Goal: Purchase product/service

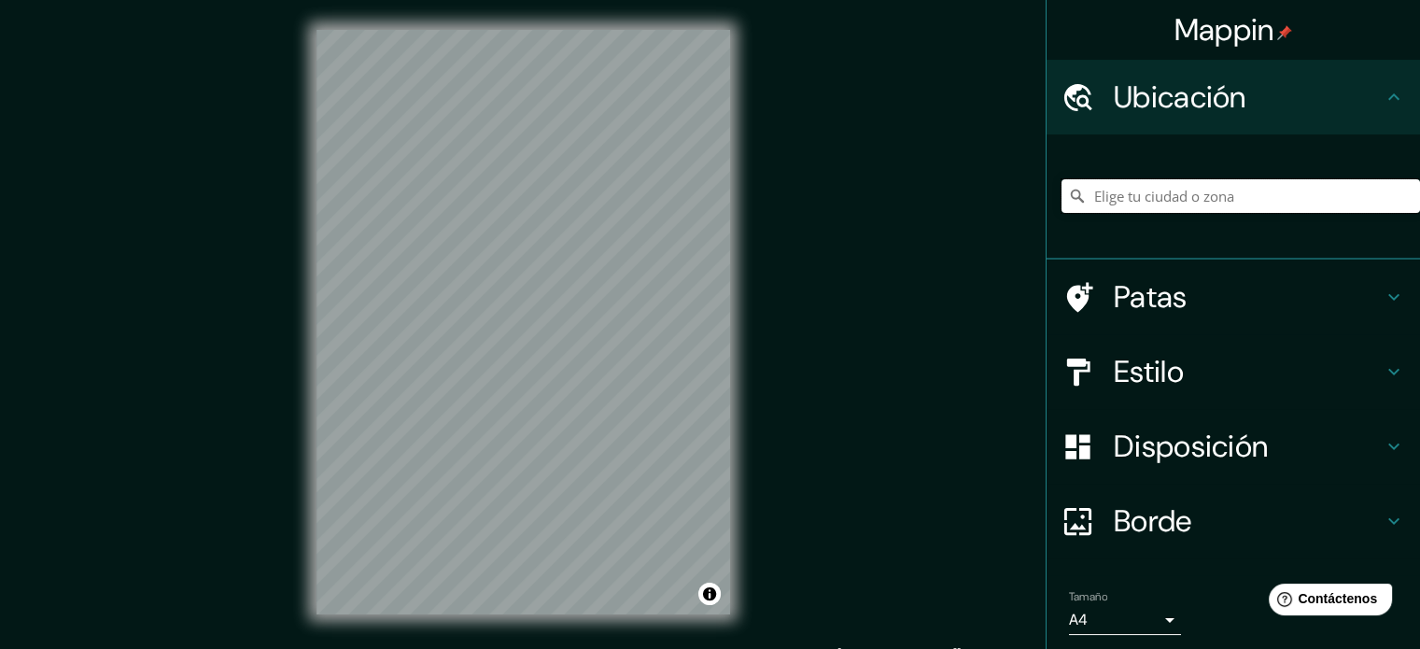
click at [725, 198] on input "Elige tu ciudad o zona" at bounding box center [1241, 196] width 359 height 34
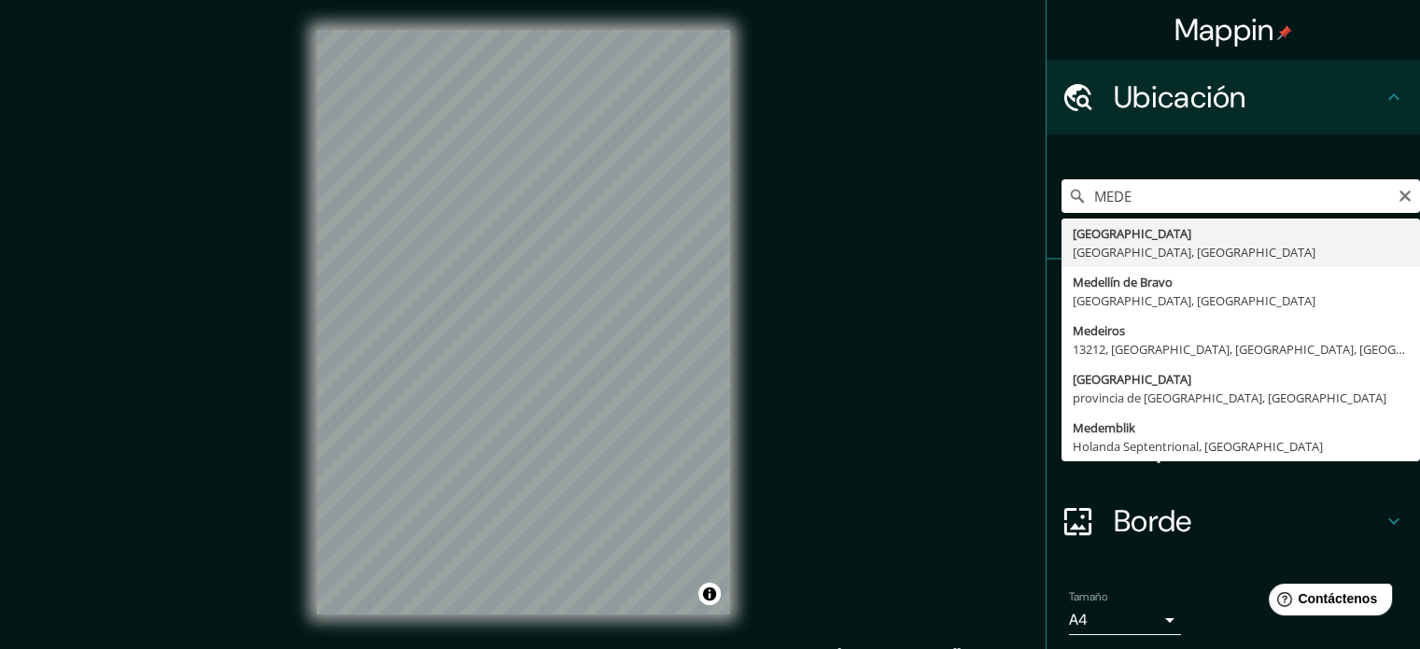
type input "[GEOGRAPHIC_DATA], [GEOGRAPHIC_DATA], [GEOGRAPHIC_DATA]"
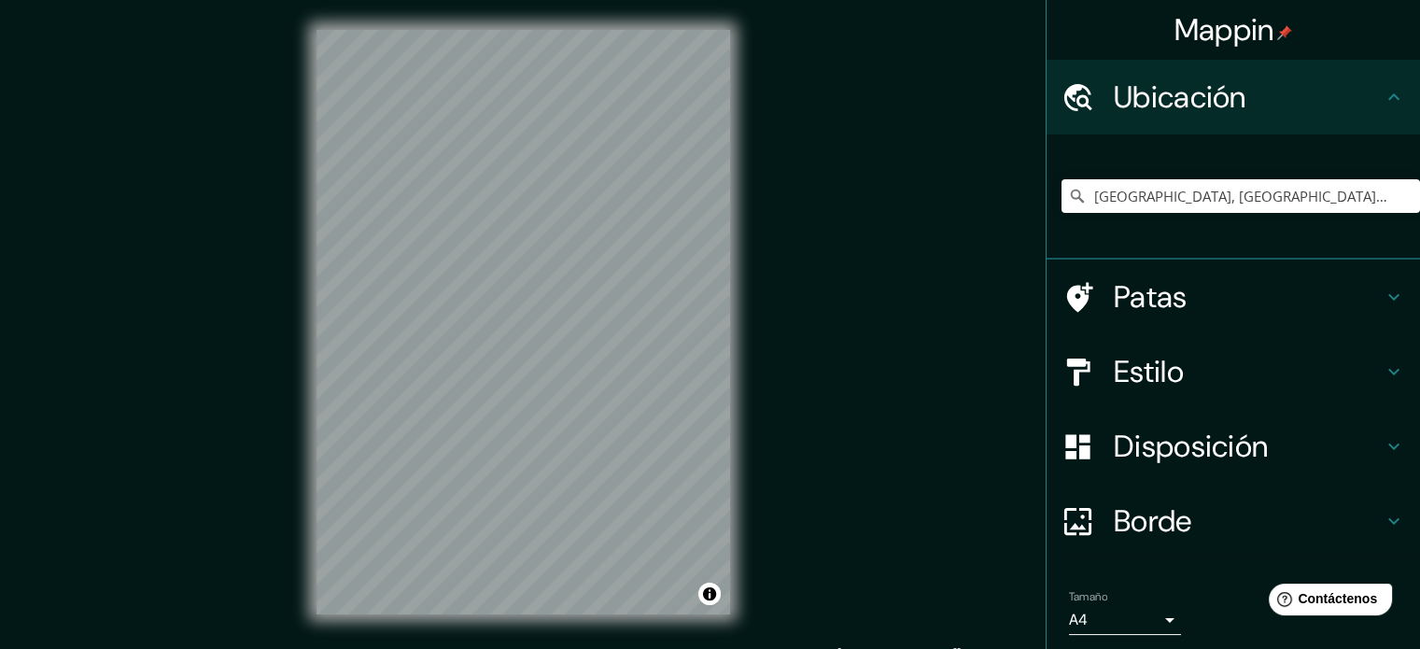
click at [725, 291] on h4 "Patas" at bounding box center [1248, 296] width 269 height 37
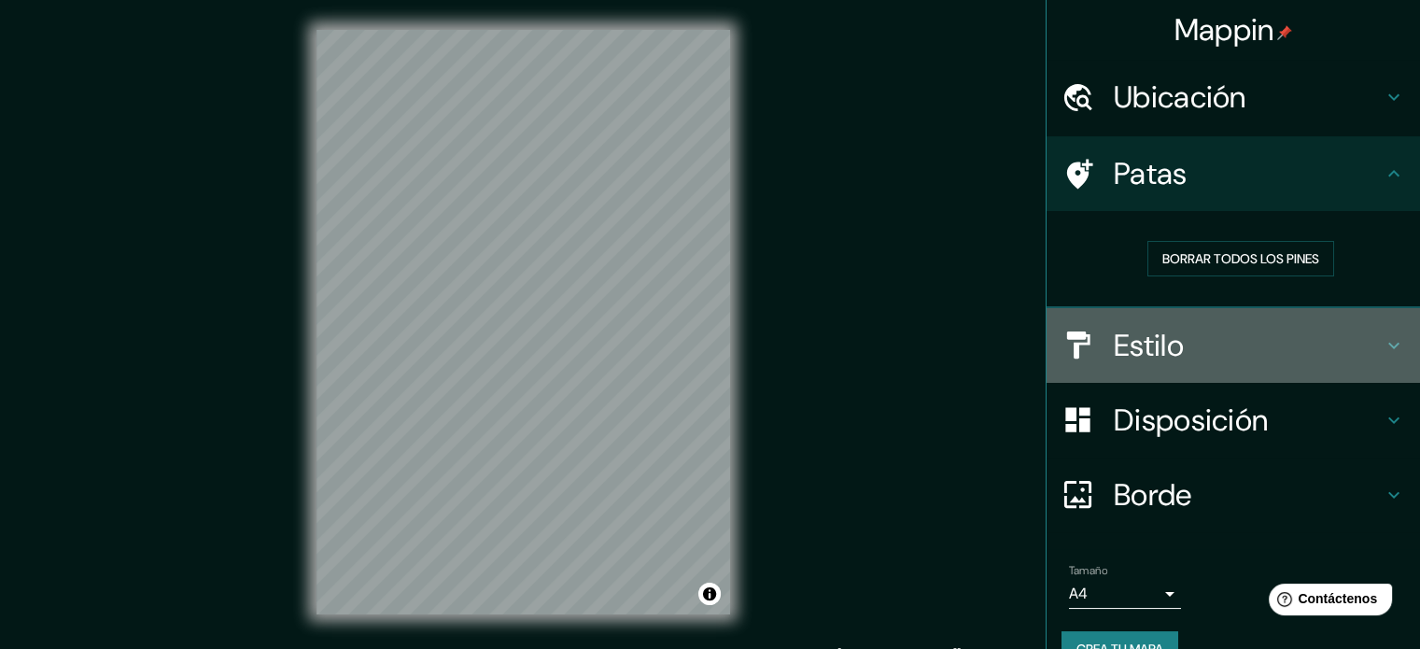
click at [725, 339] on h4 "Estilo" at bounding box center [1248, 345] width 269 height 37
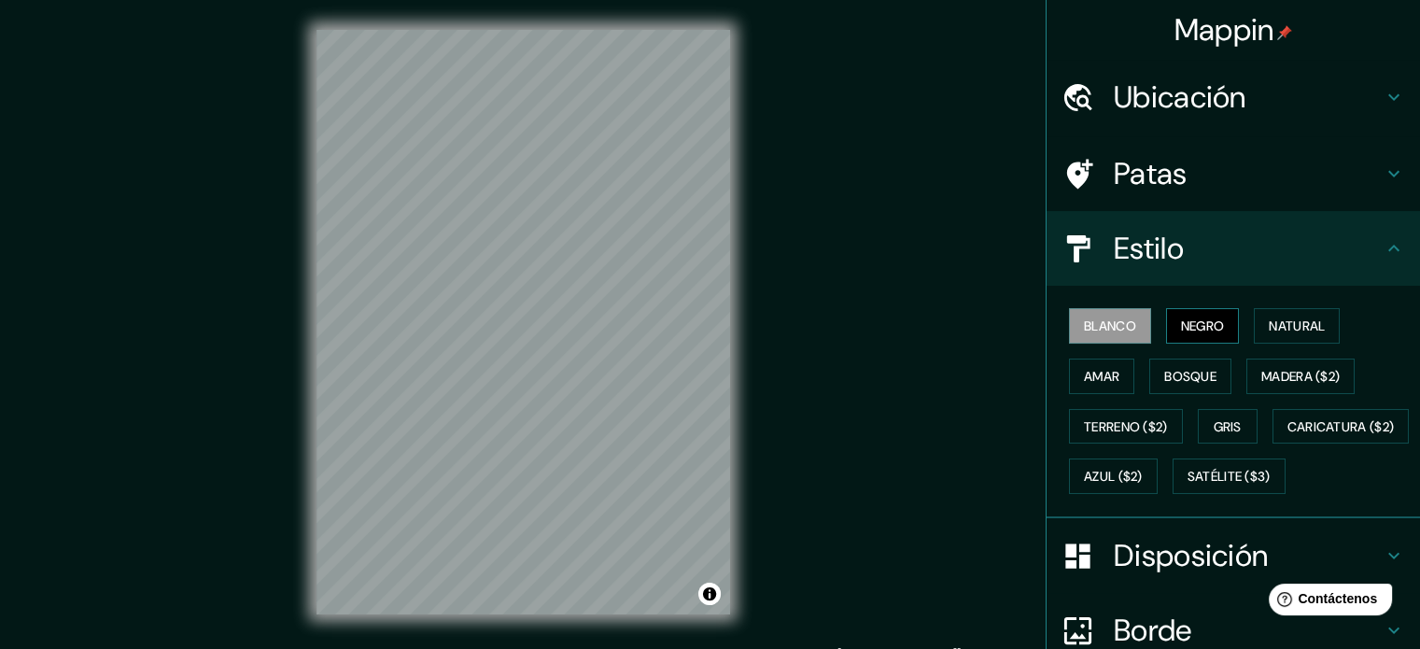
click at [725, 319] on font "Negro" at bounding box center [1203, 325] width 44 height 17
click at [725, 320] on button "Natural" at bounding box center [1297, 325] width 86 height 35
click at [725, 324] on button "Blanco" at bounding box center [1110, 325] width 82 height 35
click at [725, 317] on font "Negro" at bounding box center [1203, 325] width 44 height 17
click at [725, 318] on font "Natural" at bounding box center [1297, 325] width 56 height 17
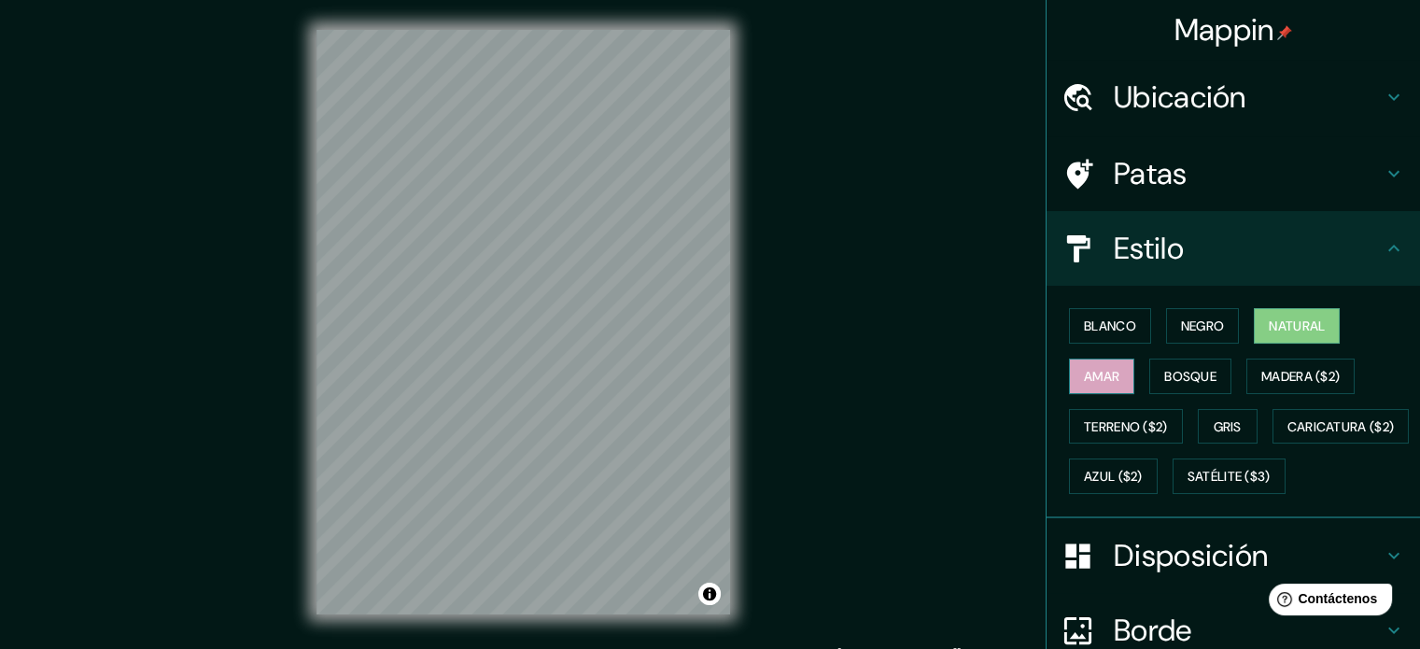
click at [725, 369] on font "Amar" at bounding box center [1101, 376] width 35 height 17
click at [725, 369] on button "Bosque" at bounding box center [1190, 376] width 82 height 35
click at [725, 375] on font "Bosque" at bounding box center [1190, 376] width 52 height 17
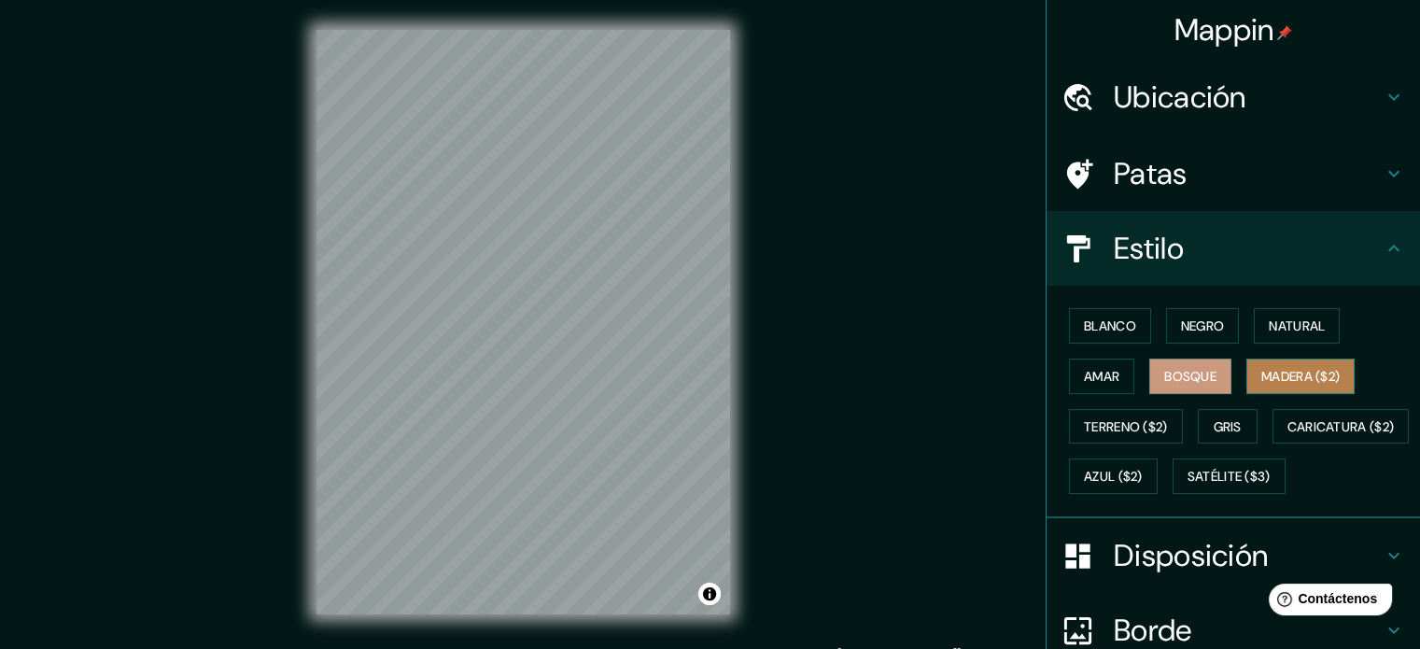
click at [725, 380] on font "Madera ($2)" at bounding box center [1300, 376] width 78 height 17
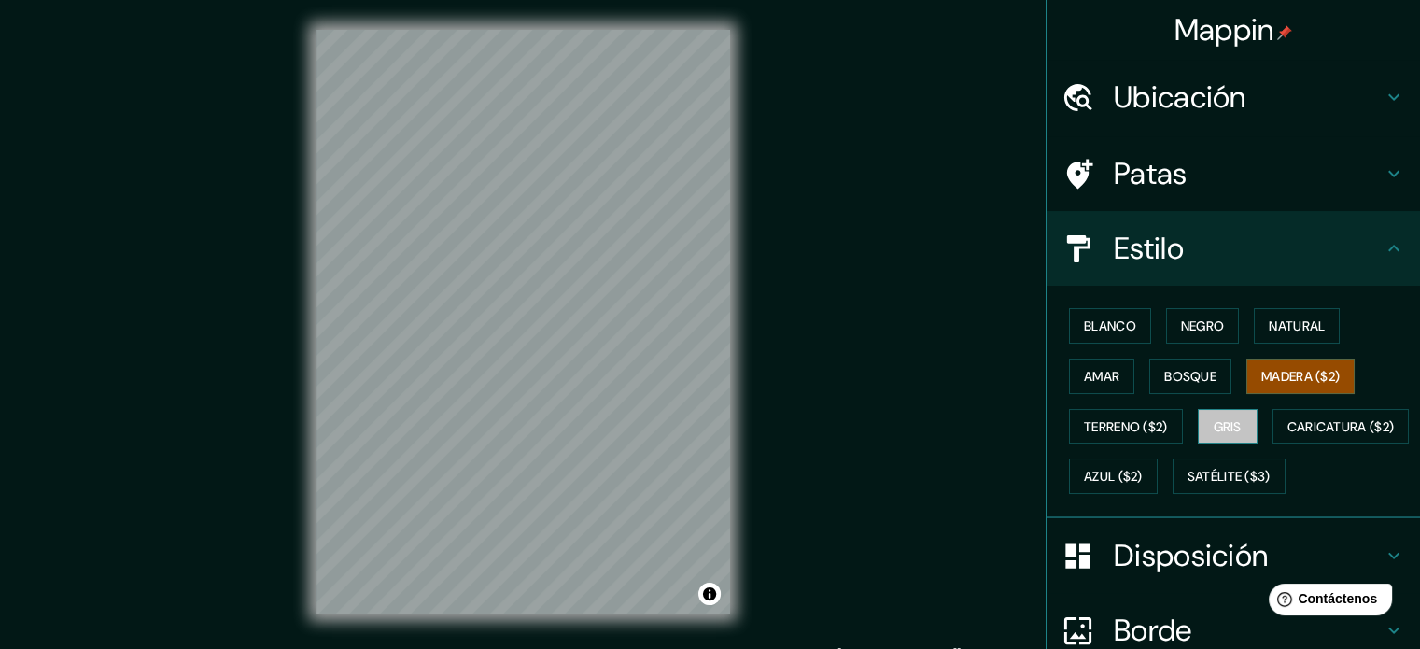
click at [725, 425] on button "Gris" at bounding box center [1228, 426] width 60 height 35
click at [725, 477] on font "Azul ($2)" at bounding box center [1113, 477] width 59 height 17
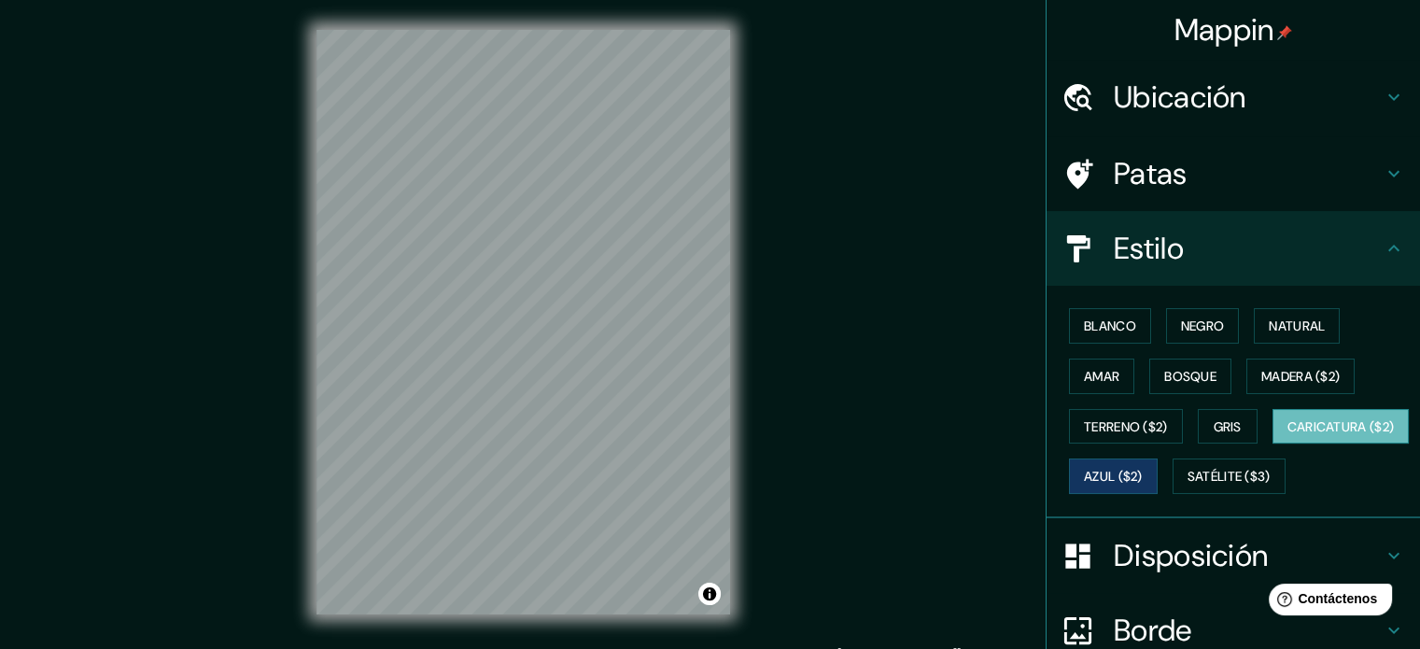
click at [725, 435] on font "Caricatura ($2)" at bounding box center [1340, 426] width 107 height 17
click at [725, 494] on button "Satélite ($3)" at bounding box center [1229, 475] width 113 height 35
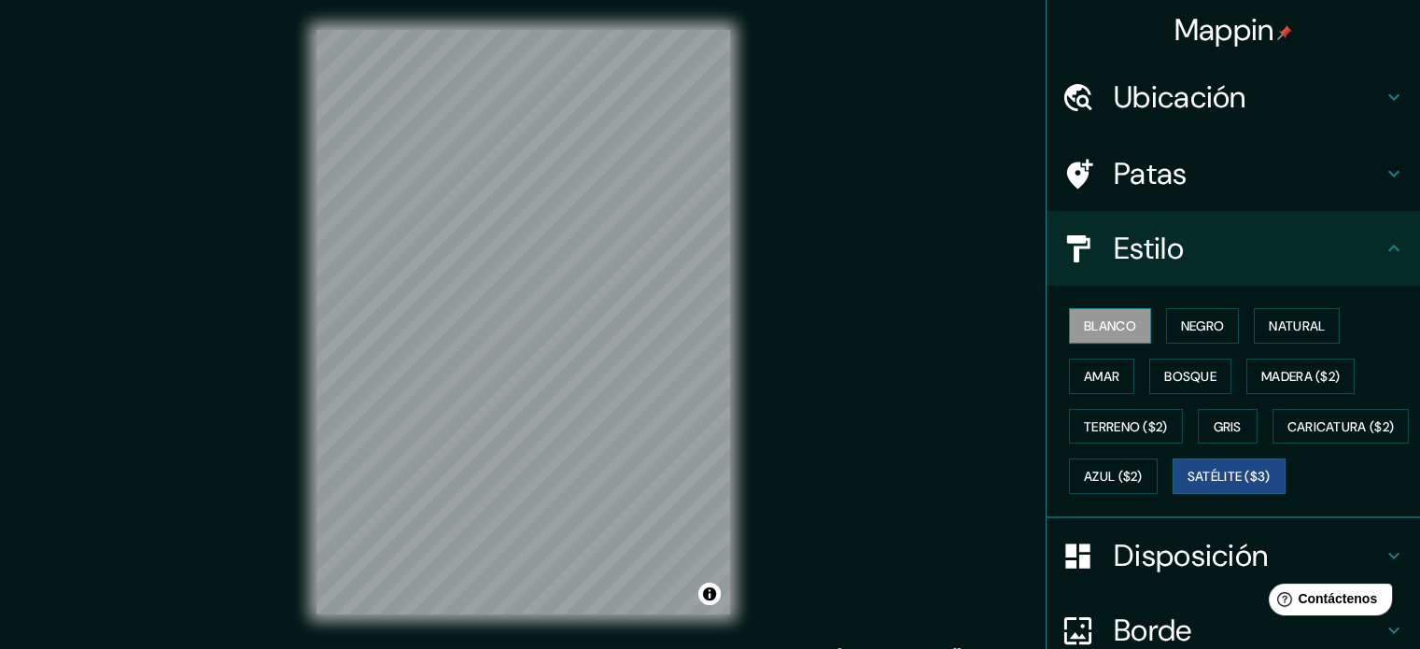
click at [725, 317] on font "Blanco" at bounding box center [1110, 325] width 52 height 17
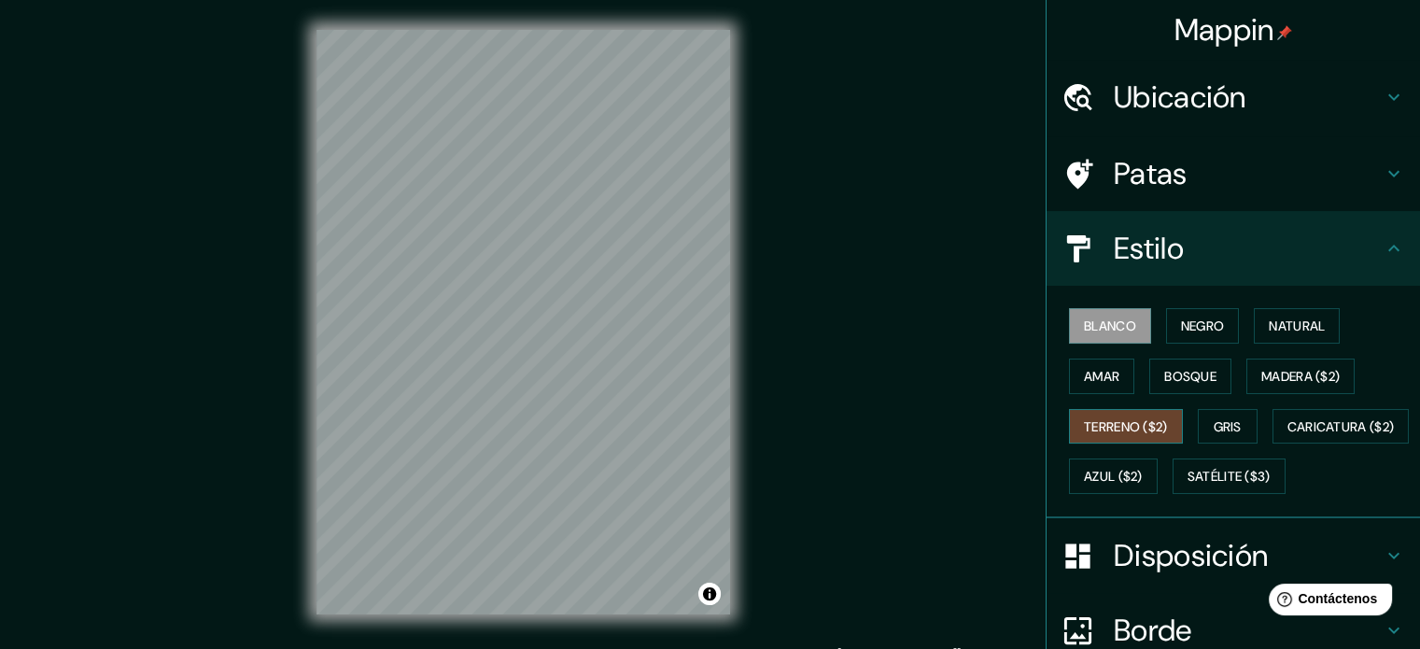
click at [725, 426] on font "Terreno ($2)" at bounding box center [1126, 426] width 84 height 17
click at [725, 380] on font "Bosque" at bounding box center [1190, 376] width 52 height 17
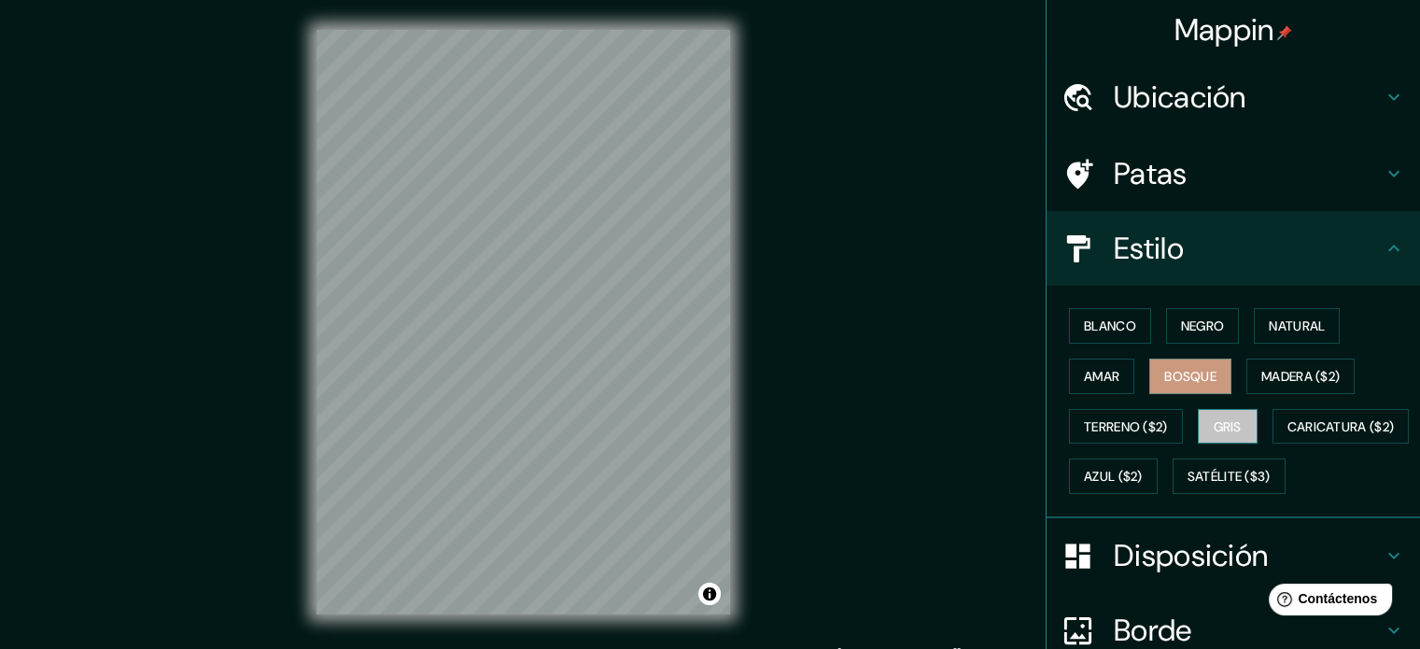
click at [725, 423] on font "Gris" at bounding box center [1228, 426] width 28 height 17
click at [725, 470] on font "Azul ($2)" at bounding box center [1113, 477] width 59 height 17
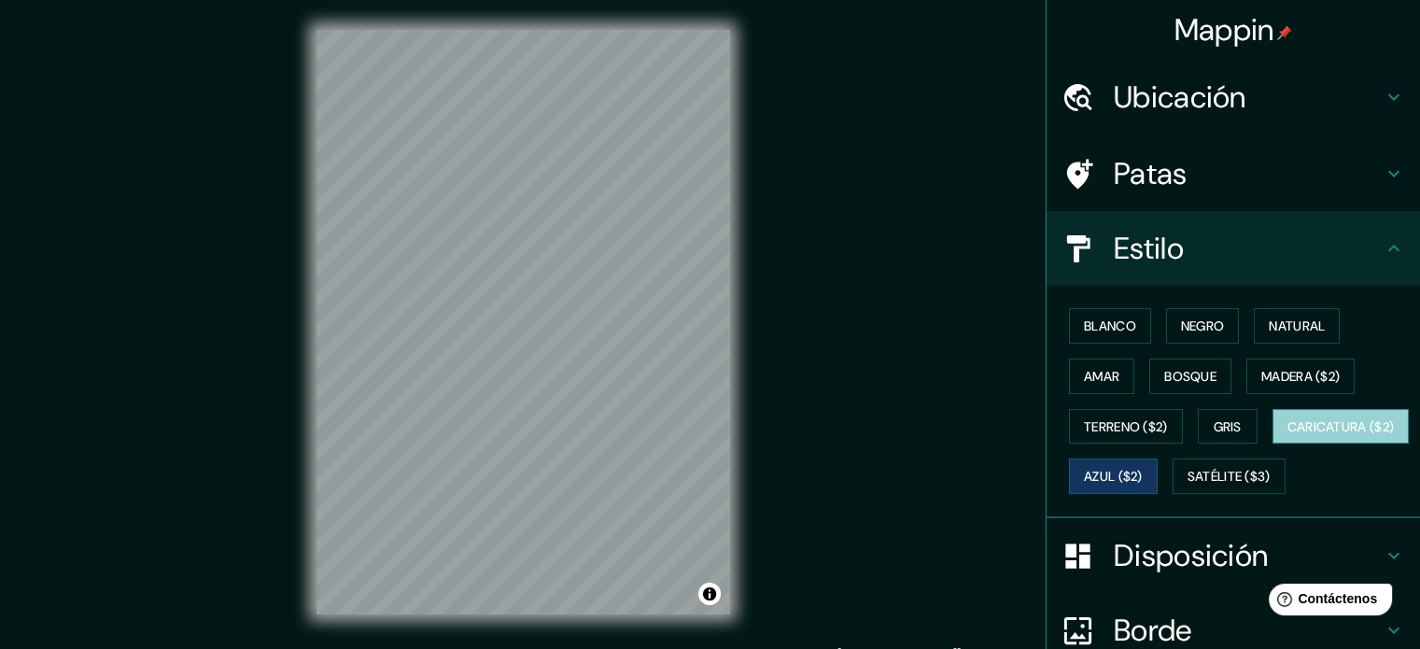
click at [725, 435] on font "Caricatura ($2)" at bounding box center [1340, 426] width 107 height 17
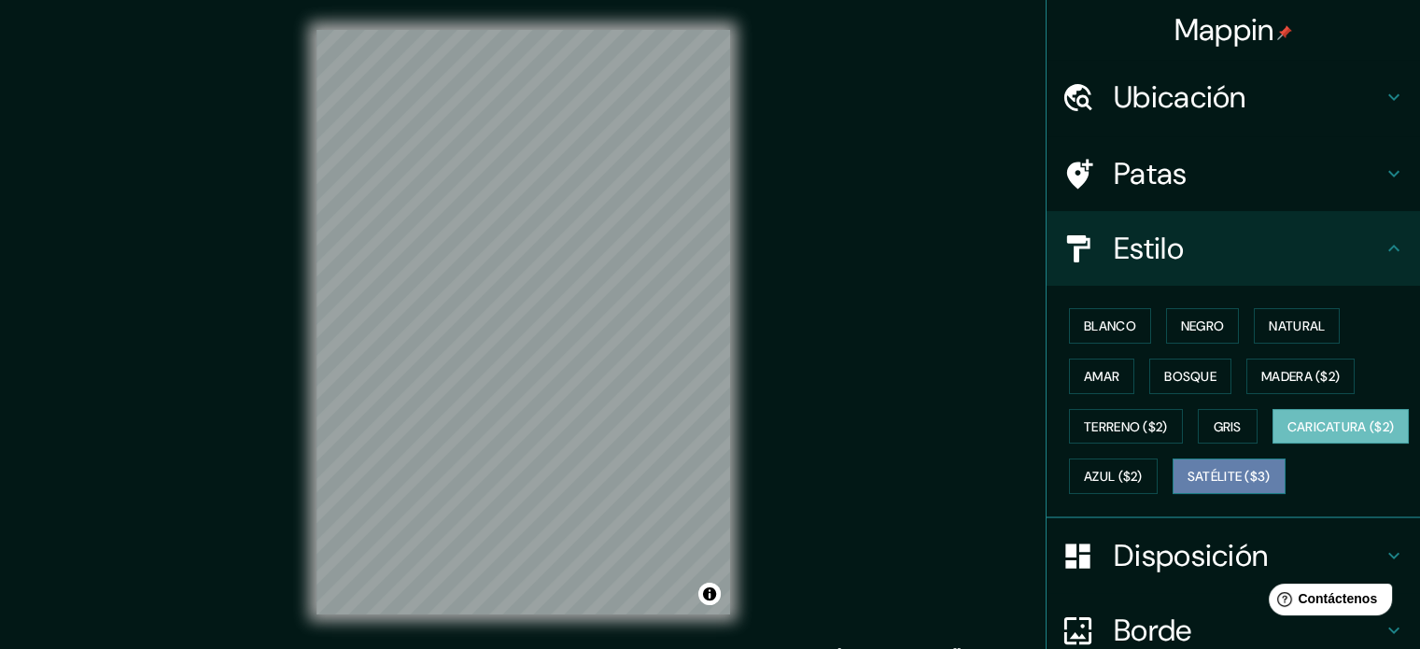
click at [725, 485] on font "Satélite ($3)" at bounding box center [1229, 477] width 83 height 17
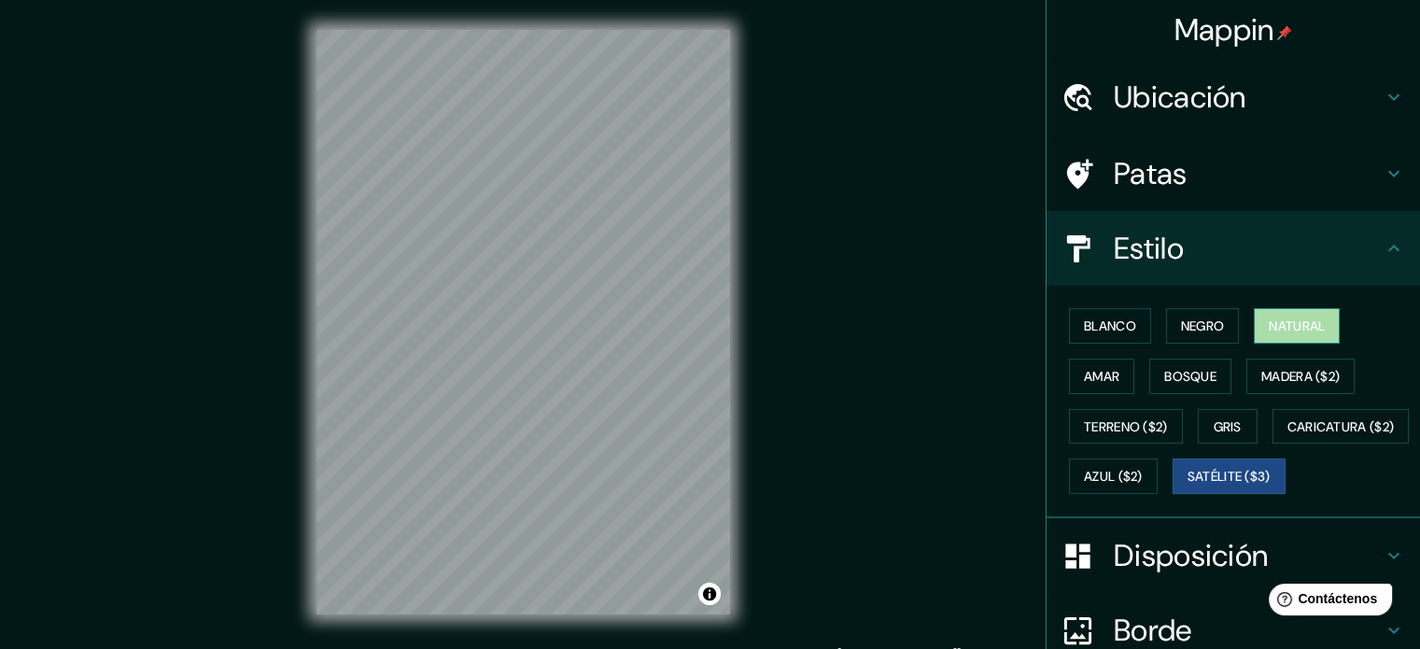
click at [725, 321] on font "Natural" at bounding box center [1297, 325] width 56 height 17
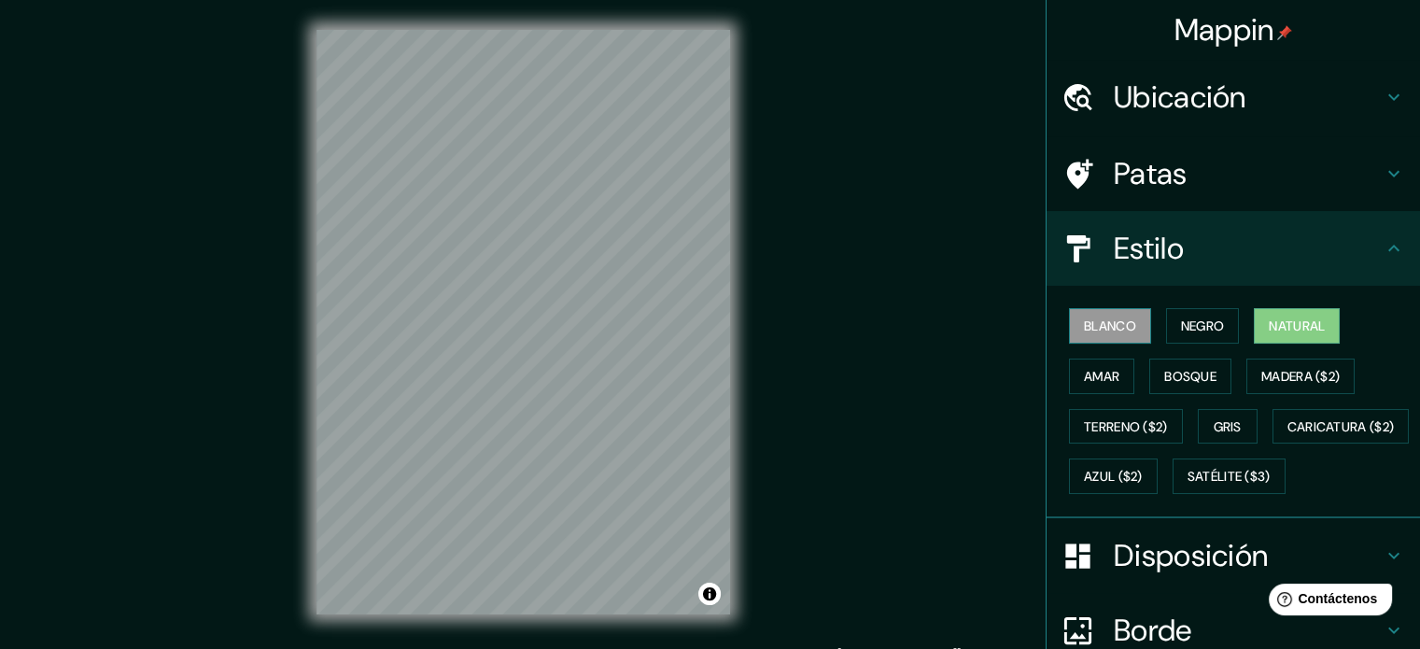
click at [725, 331] on font "Blanco" at bounding box center [1110, 325] width 52 height 17
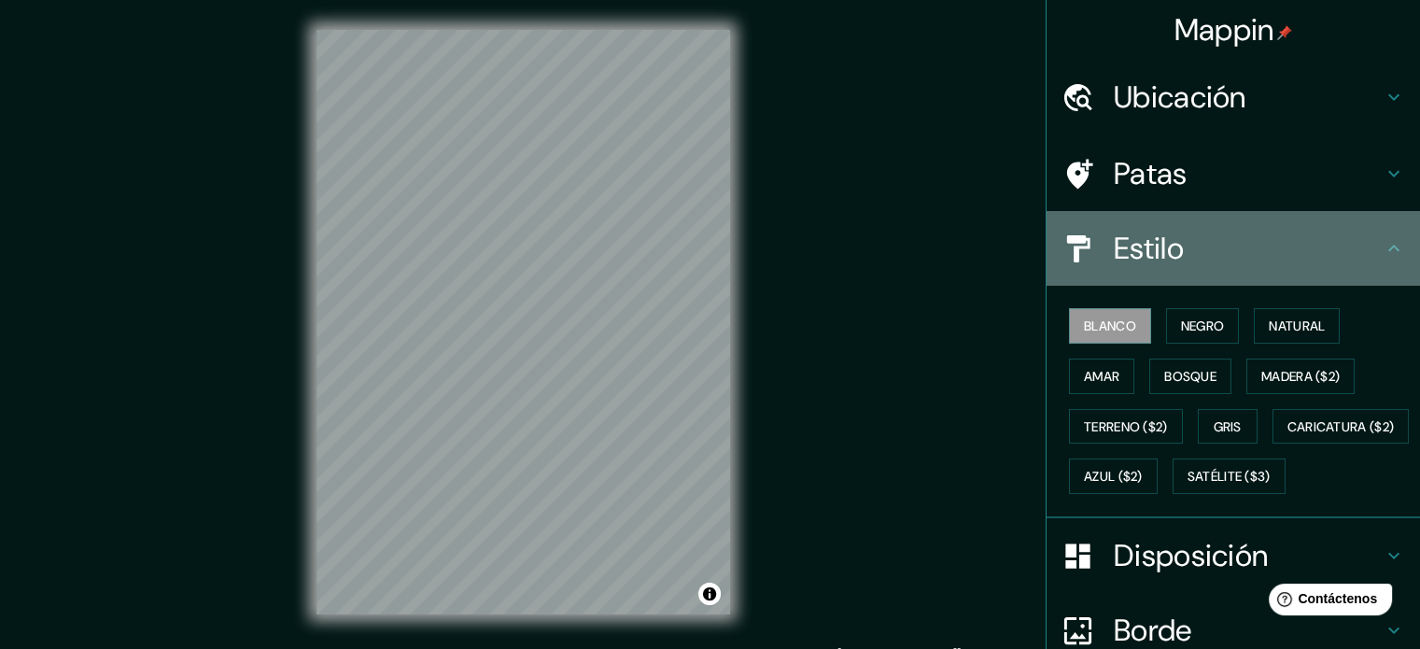
click at [725, 250] on icon at bounding box center [1394, 248] width 22 height 22
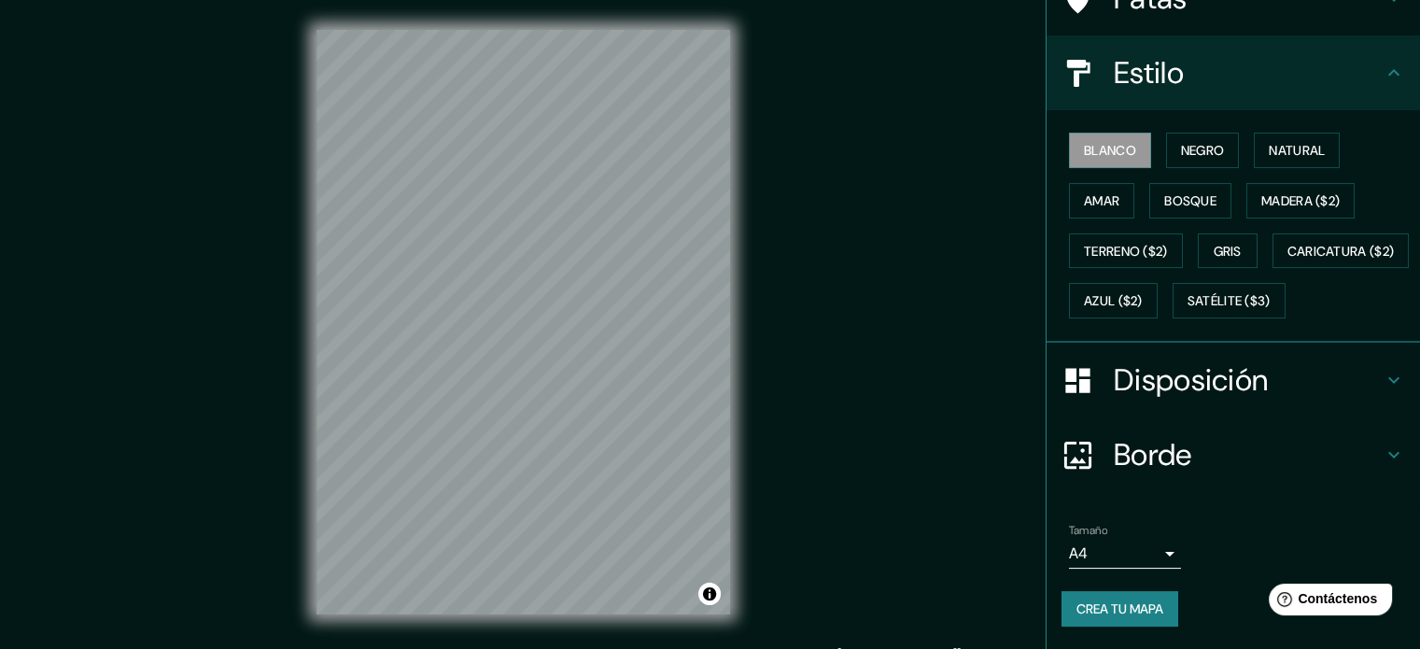
click at [725, 384] on h4 "Disposición" at bounding box center [1248, 379] width 269 height 37
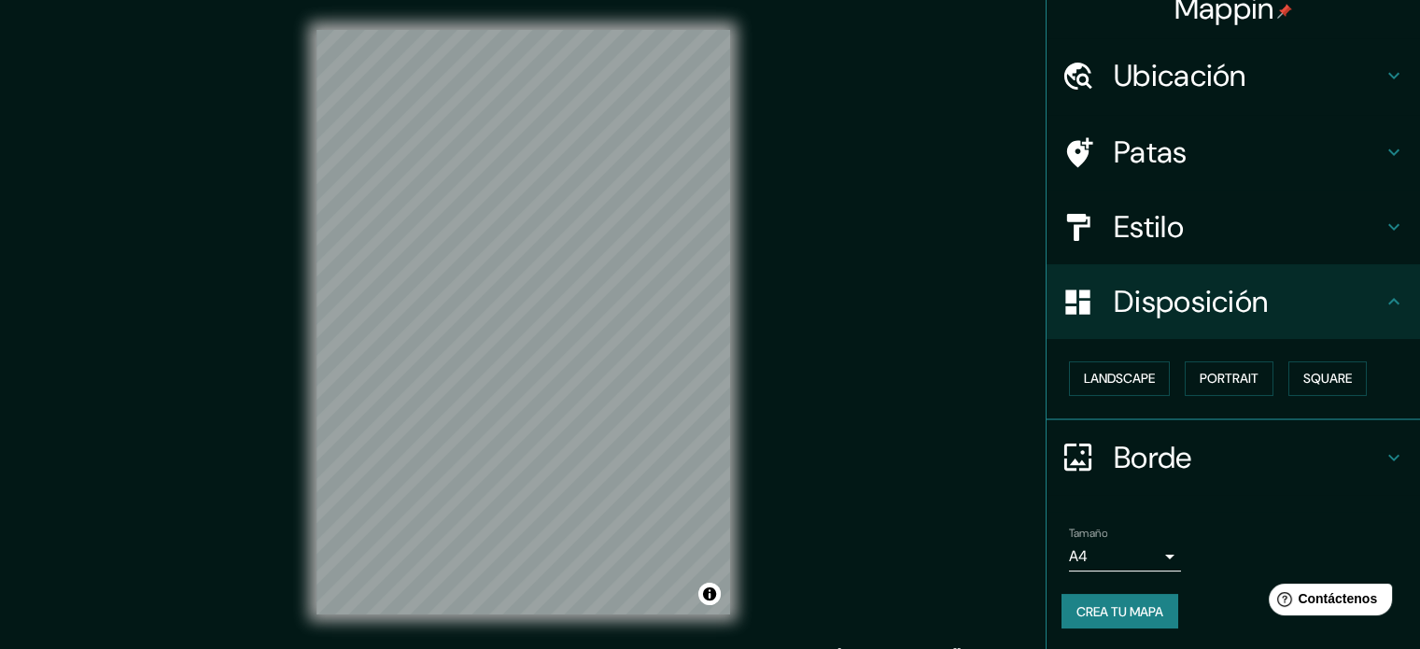
scroll to position [22, 0]
click at [725, 612] on font "Crea tu mapa" at bounding box center [1119, 611] width 87 height 17
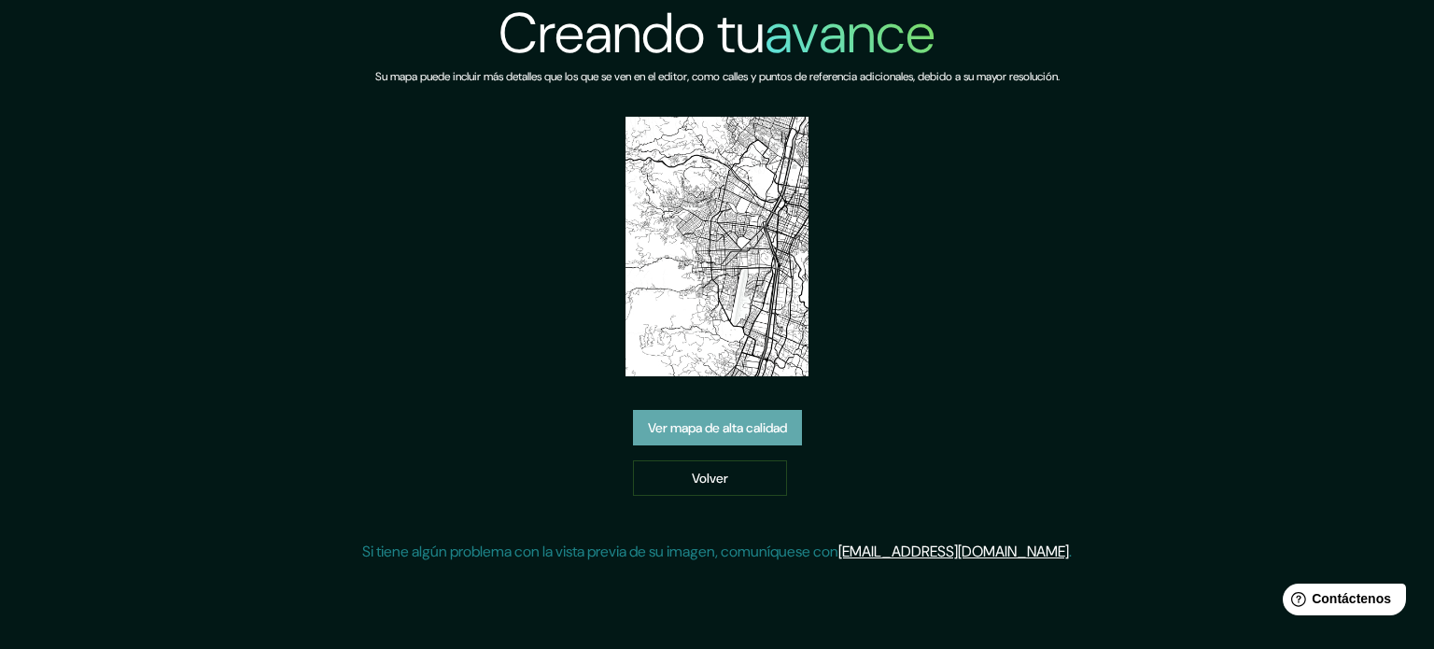
click at [794, 429] on link "Ver mapa de alta calidad" at bounding box center [717, 427] width 169 height 35
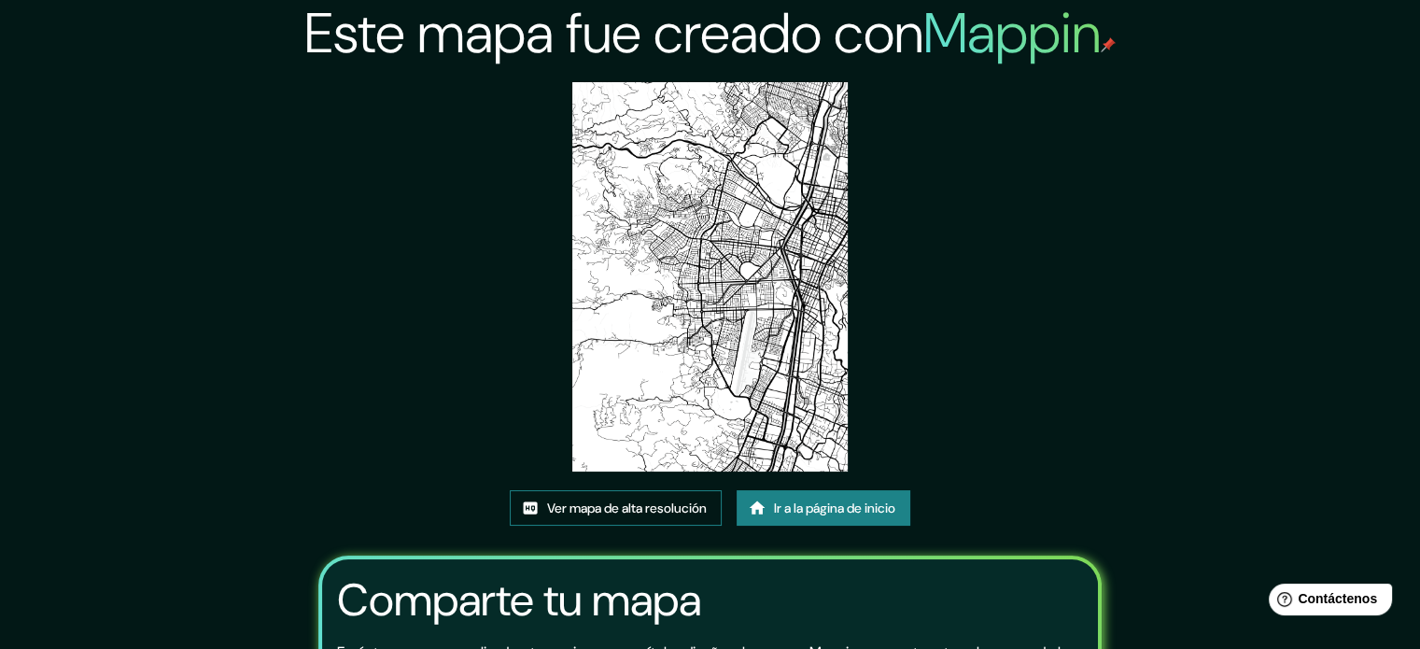
click at [636, 499] on font "Ver mapa de alta resolución" at bounding box center [627, 507] width 160 height 17
